Goal: Information Seeking & Learning: Learn about a topic

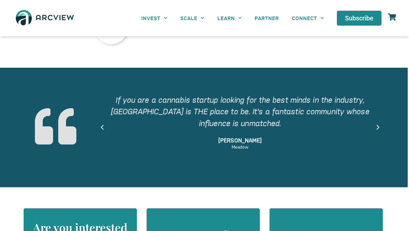
scroll to position [463, 1]
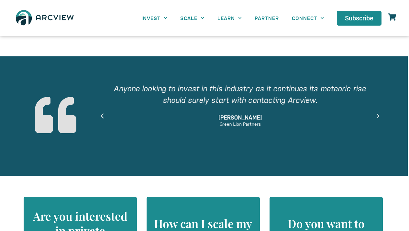
click at [67, 72] on section "Arcview is a revolutionary organization that has helped me create two successfu…" at bounding box center [203, 116] width 409 height 120
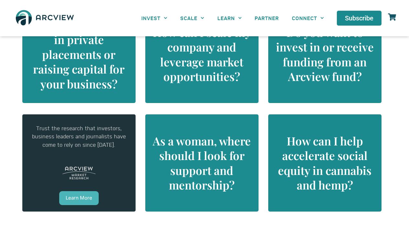
scroll to position [666, 3]
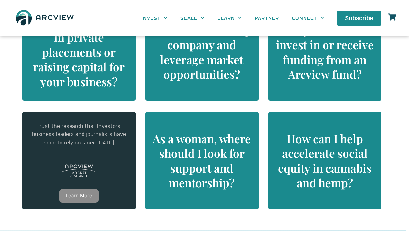
click at [84, 196] on link "Learn More" at bounding box center [79, 196] width 40 height 14
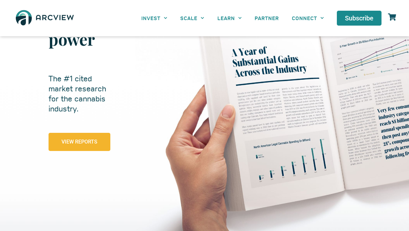
scroll to position [75, 0]
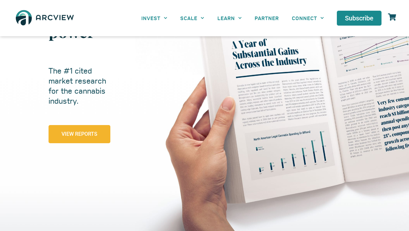
click at [84, 137] on link "View Reports" at bounding box center [80, 134] width 62 height 18
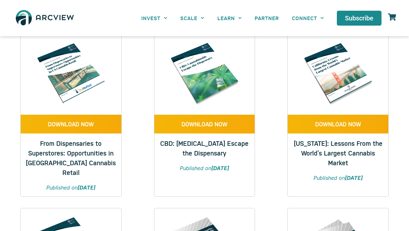
scroll to position [545, 0]
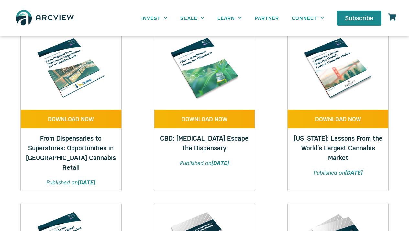
click at [78, 145] on link "From Dispensaries to Superstores: Opportunities in [GEOGRAPHIC_DATA] Cannabis R…" at bounding box center [71, 152] width 90 height 38
